Goal: Information Seeking & Learning: Learn about a topic

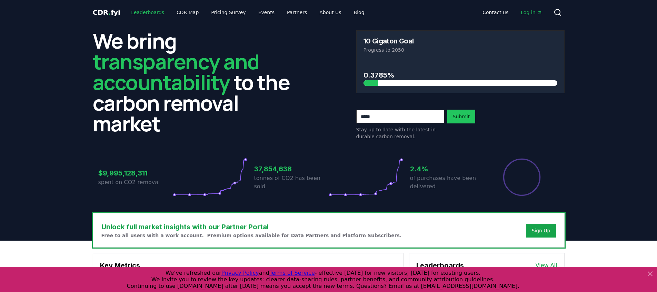
click at [152, 13] on link "Leaderboards" at bounding box center [148, 12] width 44 height 12
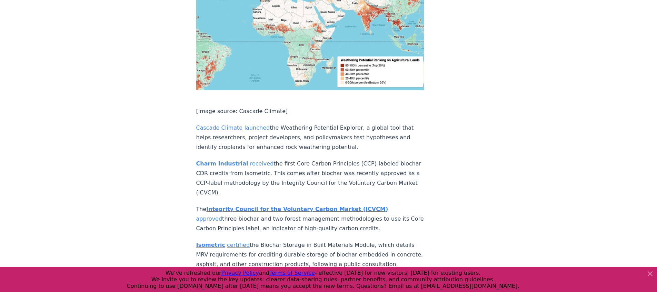
scroll to position [2468, 0]
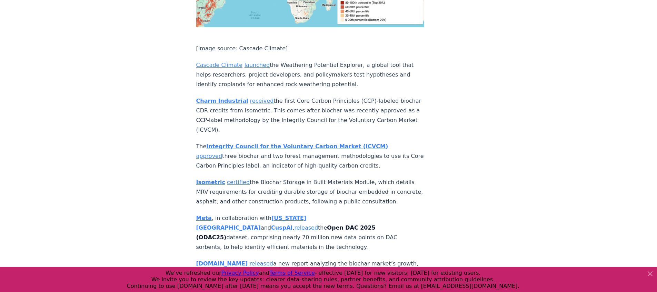
scroll to position [2510, 0]
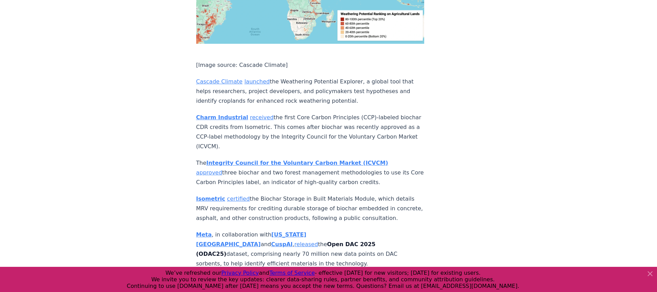
click at [249, 277] on link "released" at bounding box center [261, 280] width 24 height 7
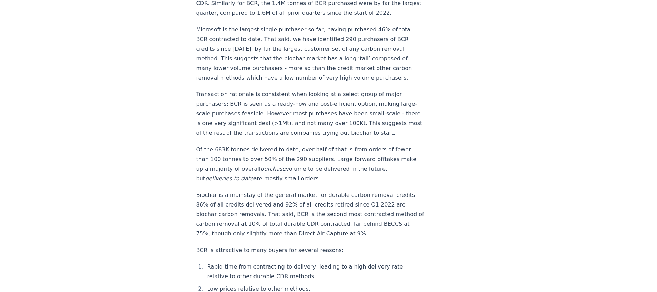
scroll to position [770, 0]
